Goal: Task Accomplishment & Management: Manage account settings

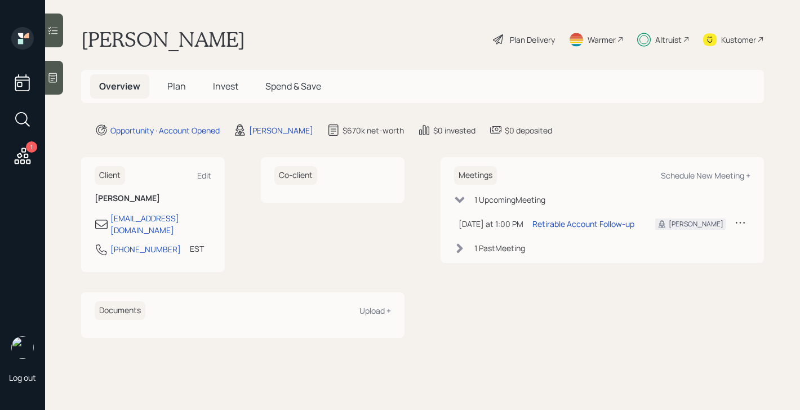
click at [181, 86] on span "Plan" at bounding box center [176, 86] width 19 height 12
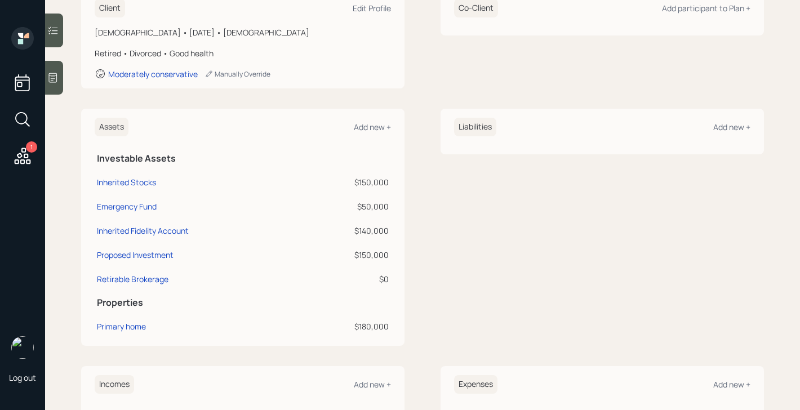
scroll to position [188, 0]
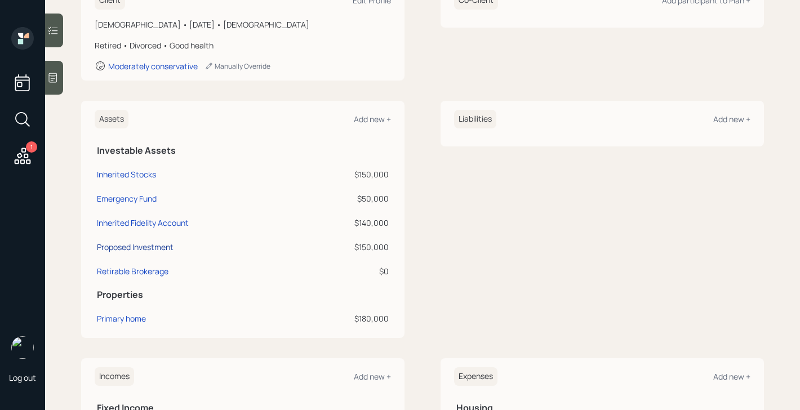
click at [156, 247] on div "Proposed Investment" at bounding box center [135, 247] width 77 height 12
select select "taxable"
select select "balanced"
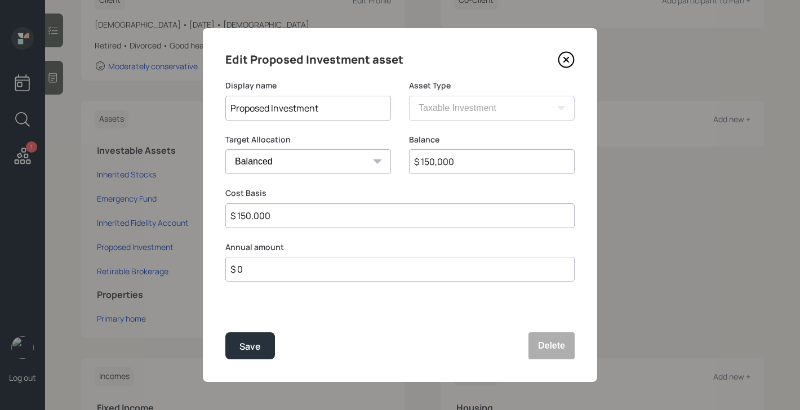
click at [570, 60] on icon at bounding box center [566, 59] width 17 height 17
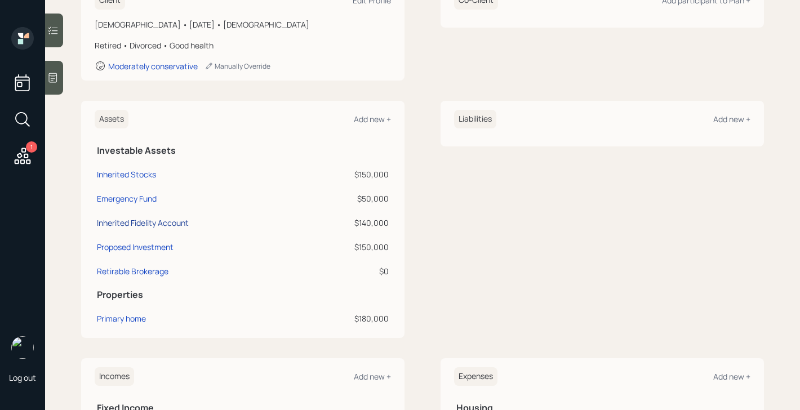
click at [170, 224] on div "Inherited Fidelity Account" at bounding box center [143, 223] width 92 height 12
select select "taxable"
select select "balanced"
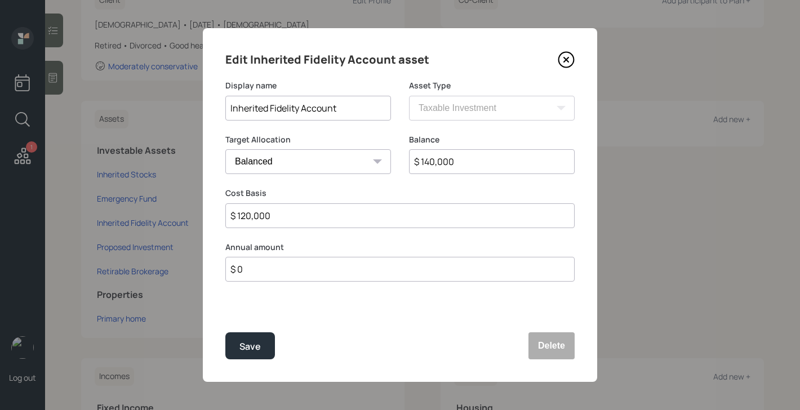
click at [566, 62] on icon at bounding box center [566, 59] width 17 height 17
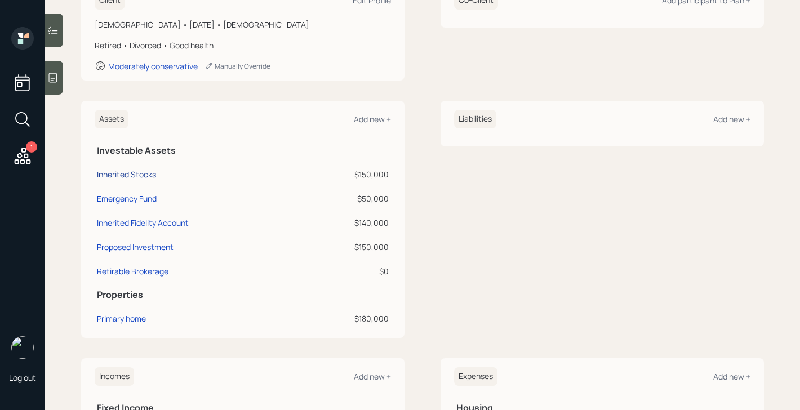
click at [150, 176] on div "Inherited Stocks" at bounding box center [126, 175] width 59 height 12
select select "taxable"
select select "balanced"
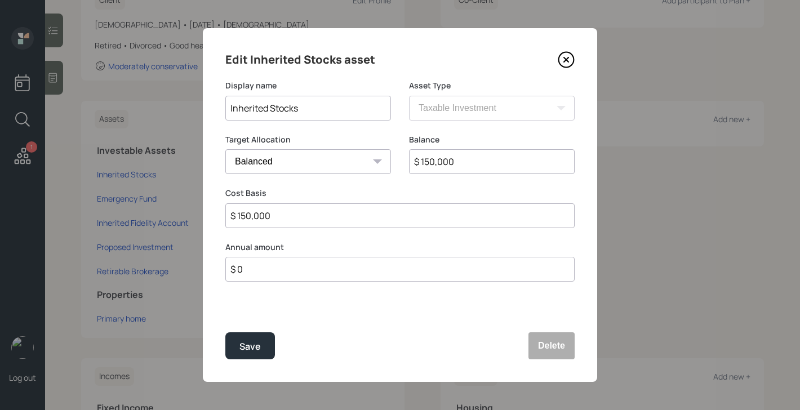
click at [567, 60] on icon at bounding box center [566, 59] width 5 height 5
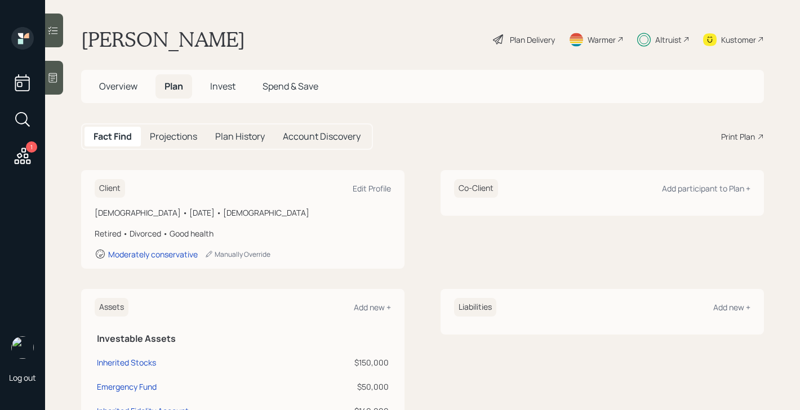
click at [232, 86] on span "Invest" at bounding box center [222, 86] width 25 height 12
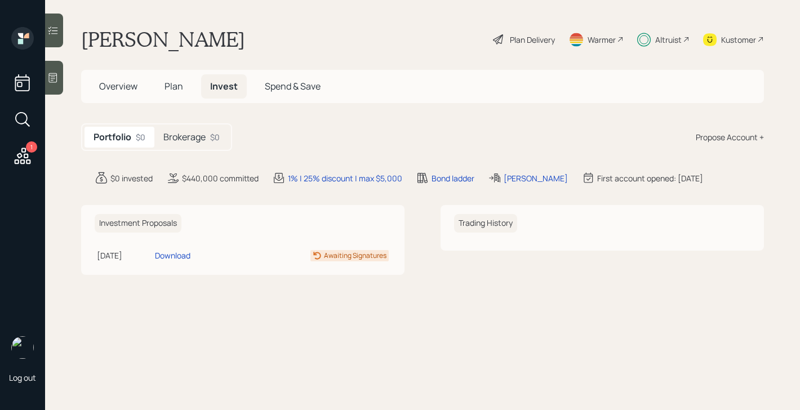
click at [208, 137] on div "Brokerage $0" at bounding box center [191, 137] width 74 height 21
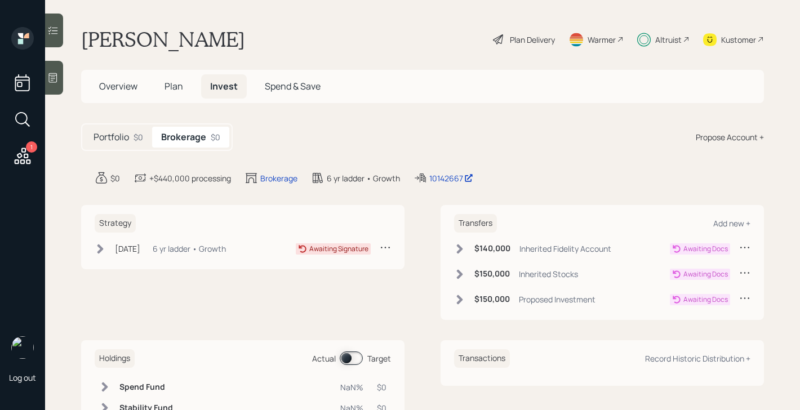
click at [465, 247] on icon at bounding box center [459, 248] width 11 height 11
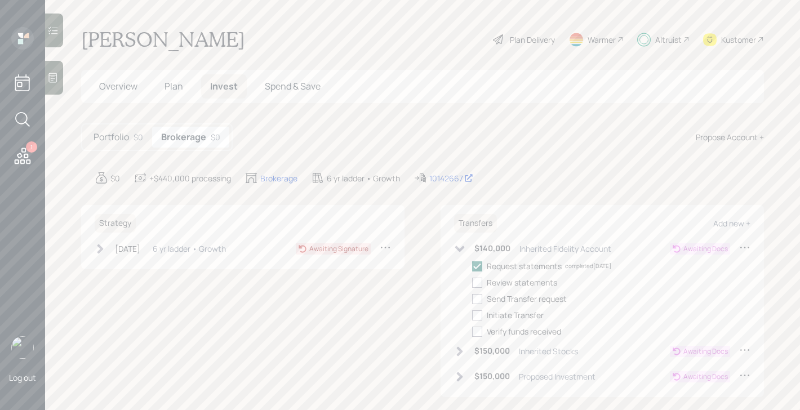
click at [459, 245] on icon at bounding box center [459, 248] width 11 height 11
